Goal: Task Accomplishment & Management: Manage account settings

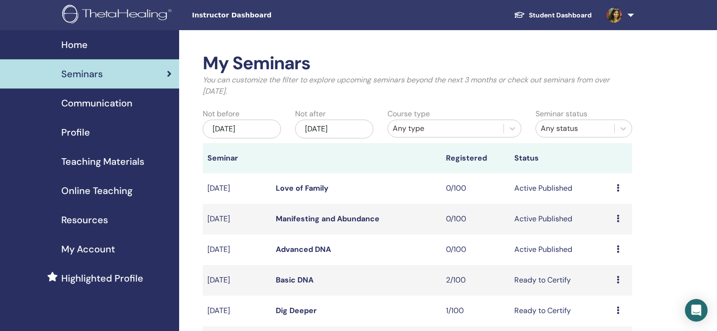
scroll to position [141, 0]
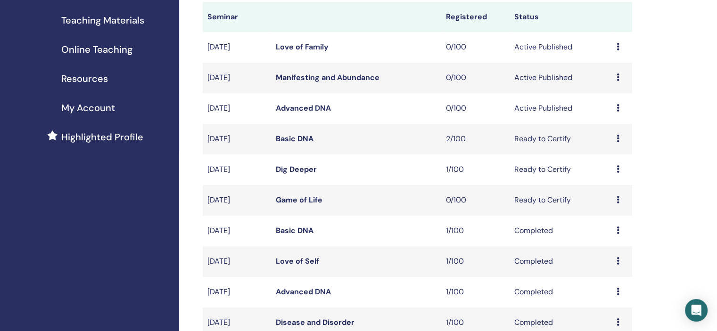
click at [104, 115] on span "My Account" at bounding box center [88, 108] width 54 height 14
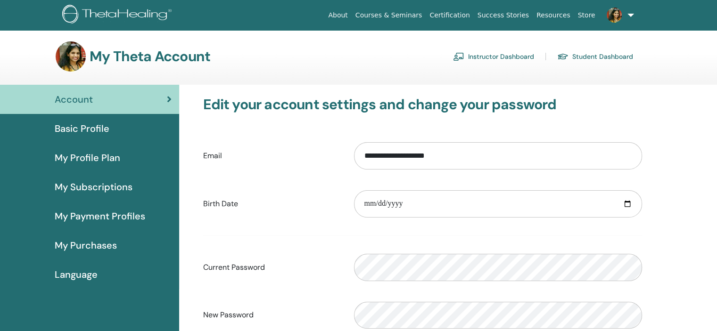
click at [117, 151] on span "My Profile Plan" at bounding box center [88, 158] width 66 height 14
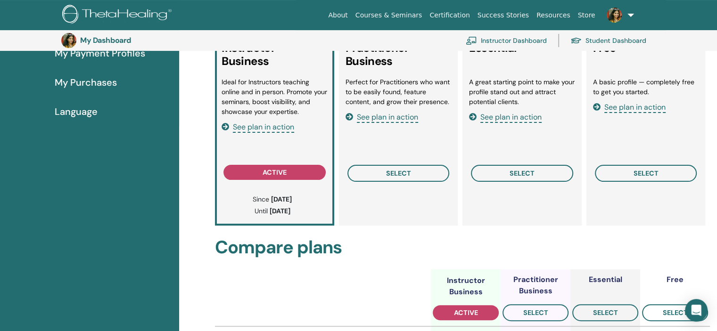
scroll to position [162, 0]
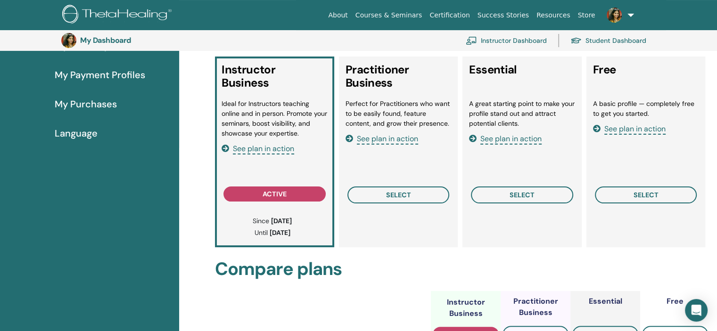
click at [394, 142] on span "See plan in action" at bounding box center [387, 139] width 61 height 11
click at [518, 135] on span "See plan in action" at bounding box center [510, 139] width 61 height 11
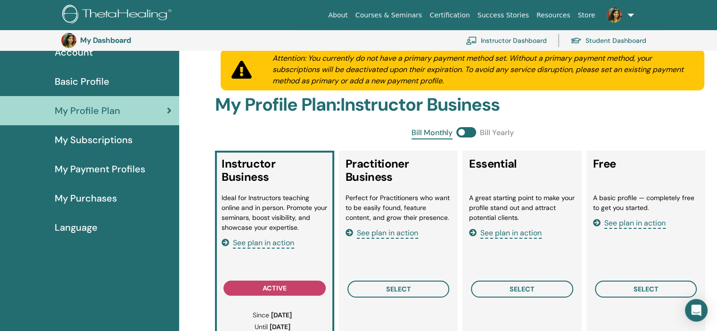
click at [475, 131] on span at bounding box center [466, 132] width 20 height 10
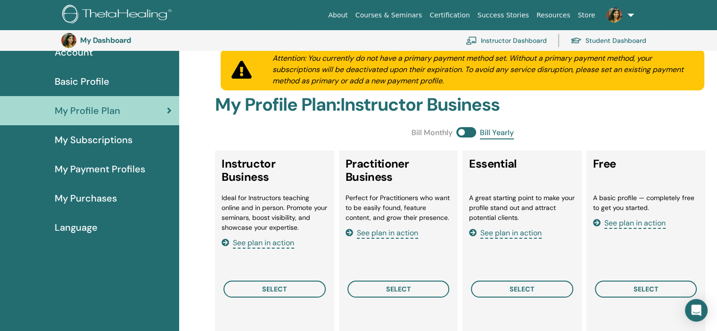
click at [465, 130] on span at bounding box center [466, 132] width 20 height 10
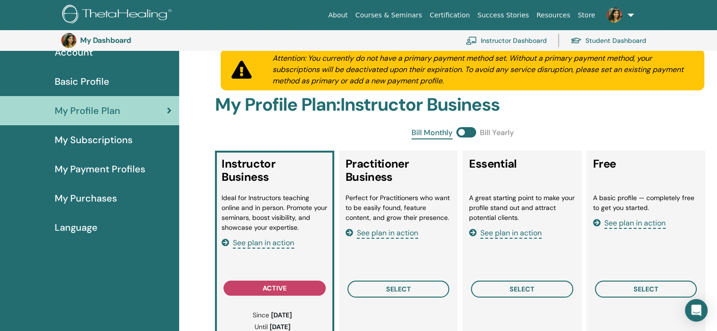
click at [472, 129] on span at bounding box center [466, 132] width 20 height 10
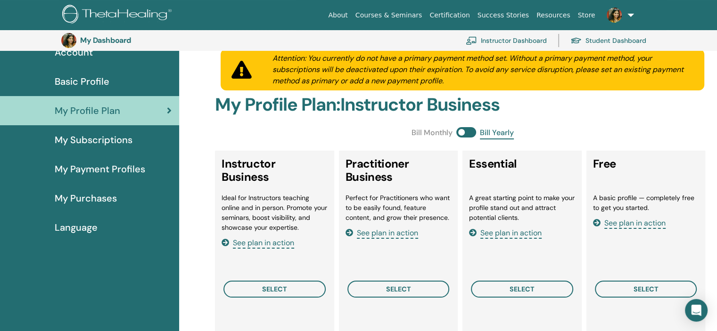
click at [458, 129] on span at bounding box center [466, 132] width 20 height 10
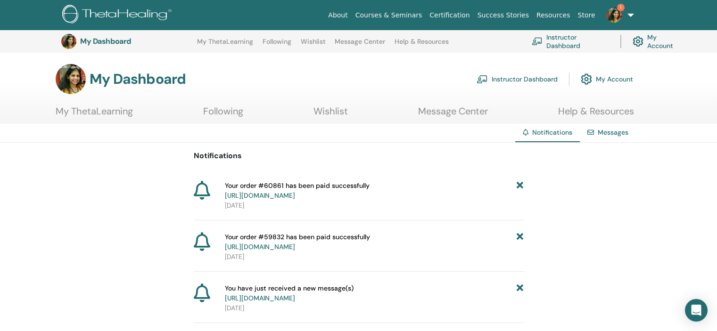
scroll to position [117, 0]
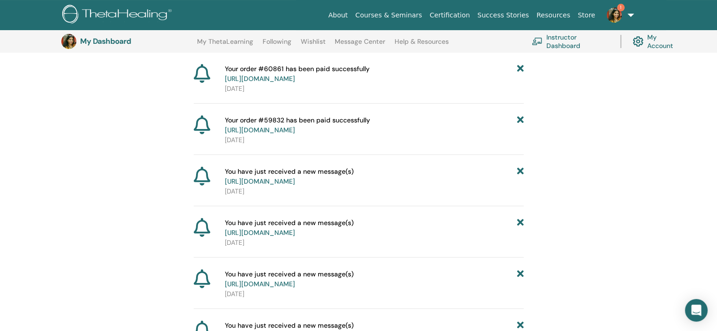
click at [614, 18] on img at bounding box center [613, 15] width 15 height 15
